Goal: Task Accomplishment & Management: Manage account settings

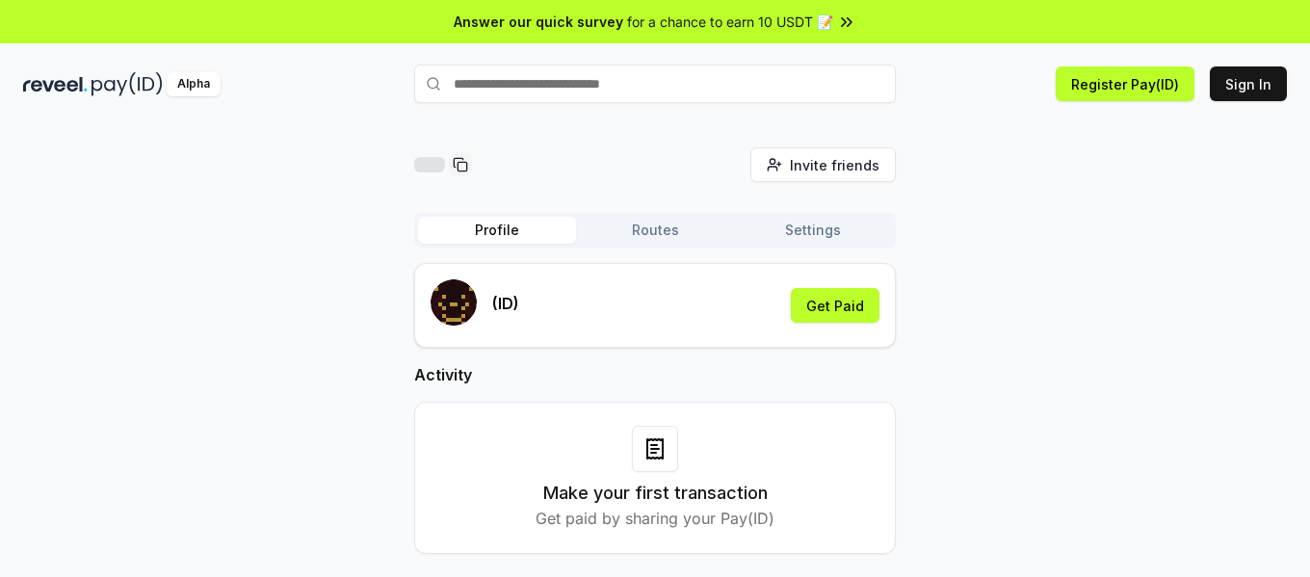
scroll to position [55, 0]
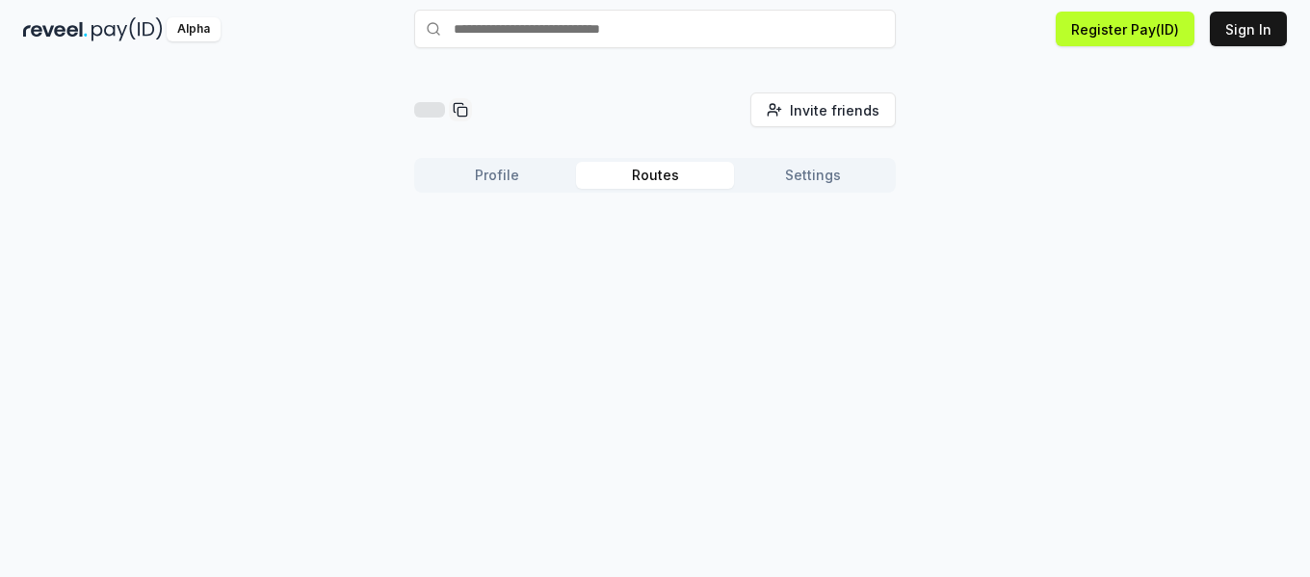
click at [646, 176] on button "Routes" at bounding box center [655, 175] width 158 height 27
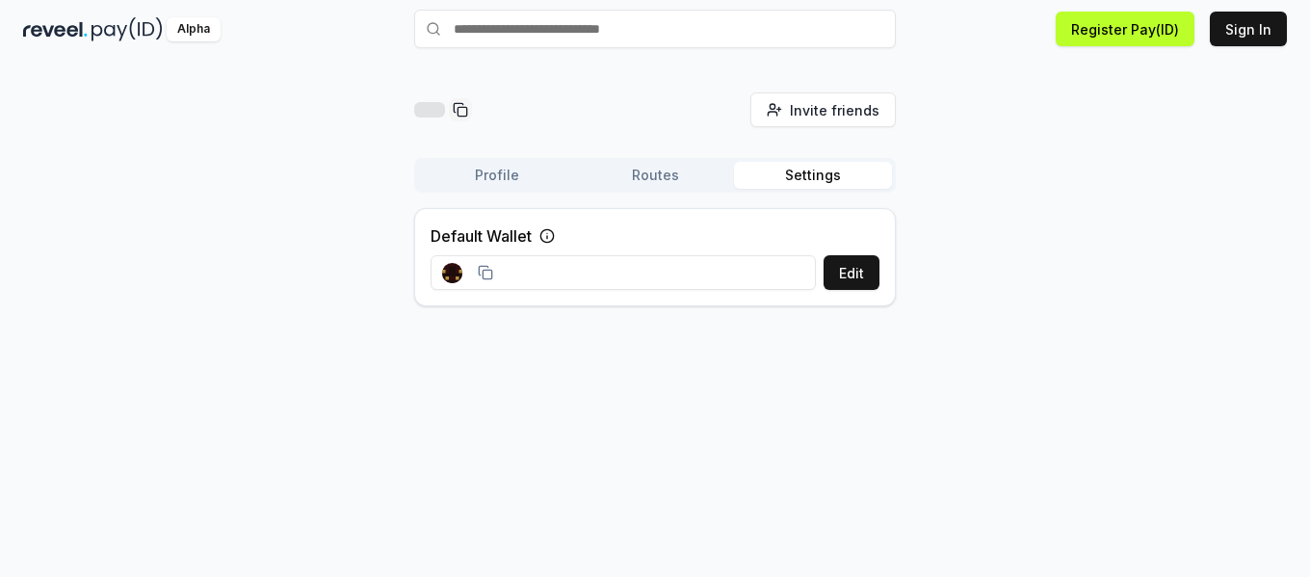
click at [794, 179] on button "Settings" at bounding box center [813, 175] width 158 height 27
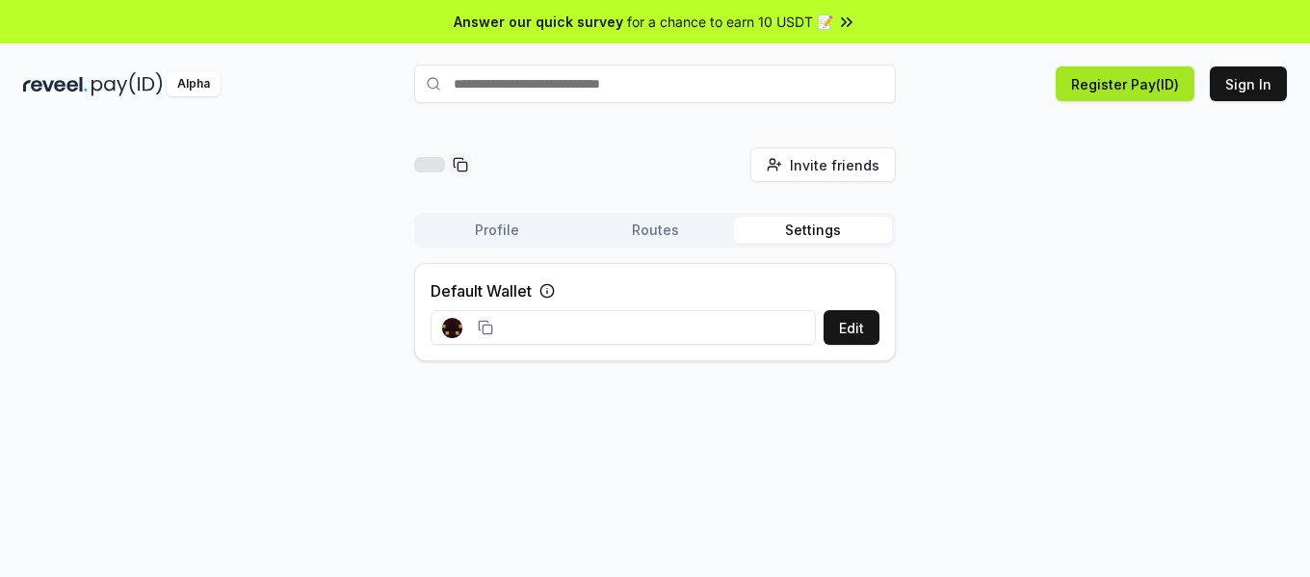
click at [1131, 91] on button "Register Pay(ID)" at bounding box center [1124, 83] width 139 height 35
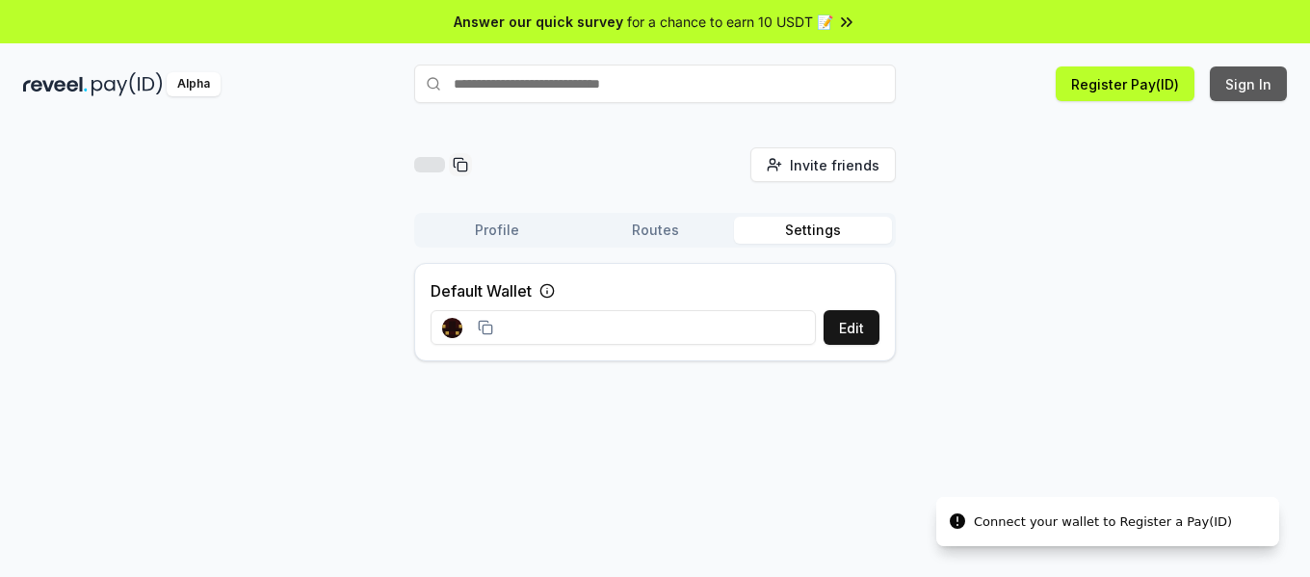
click at [1265, 84] on button "Sign In" at bounding box center [1247, 83] width 77 height 35
